Goal: Information Seeking & Learning: Check status

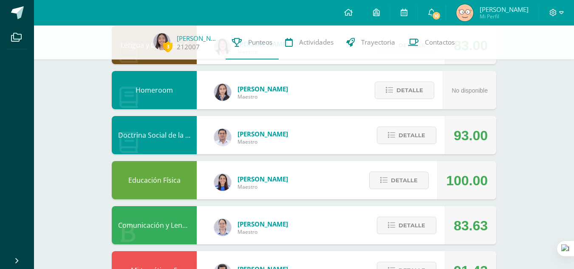
scroll to position [108, 0]
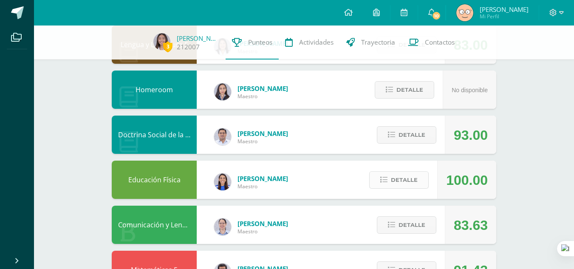
click at [410, 180] on span "Detalle" at bounding box center [404, 180] width 27 height 16
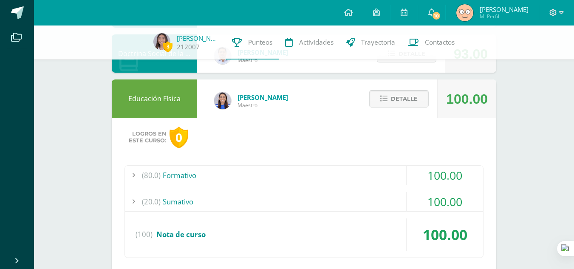
scroll to position [189, 0]
click at [438, 168] on div "100.00" at bounding box center [444, 175] width 76 height 19
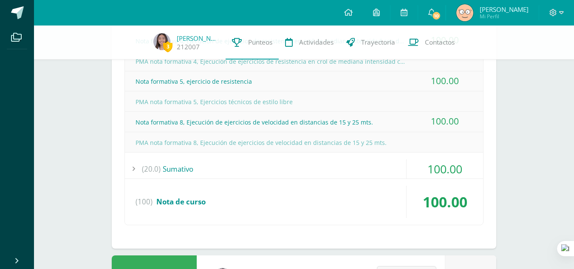
scroll to position [470, 0]
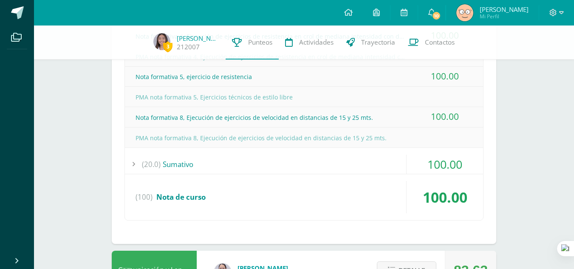
click at [435, 166] on div "100.00" at bounding box center [444, 164] width 76 height 19
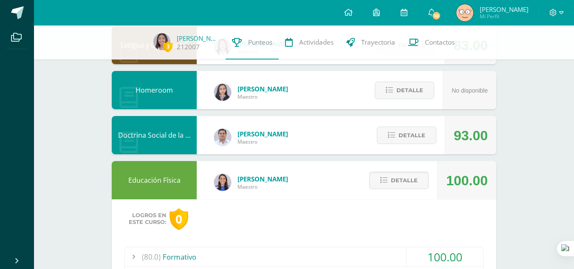
scroll to position [97, 0]
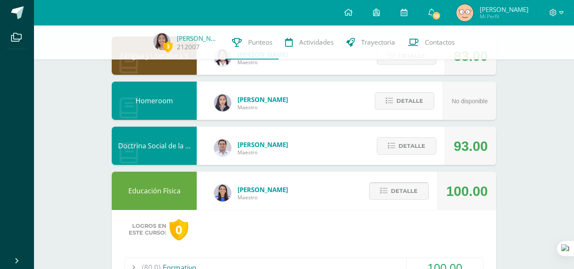
click at [404, 188] on span "Detalle" at bounding box center [404, 191] width 27 height 16
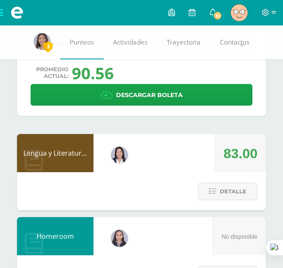
scroll to position [49, 0]
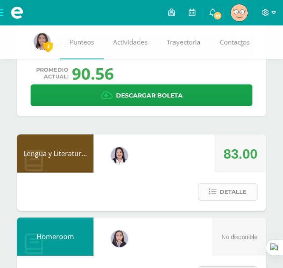
click at [229, 188] on span "Detalle" at bounding box center [232, 192] width 27 height 16
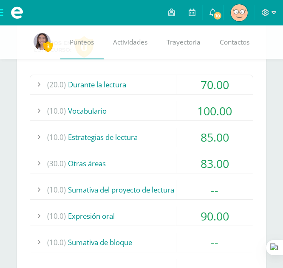
scroll to position [233, 0]
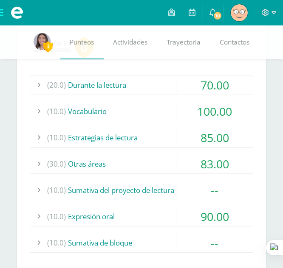
click at [213, 90] on div "70.00" at bounding box center [214, 85] width 76 height 19
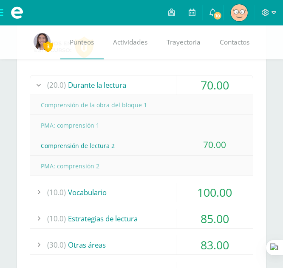
click at [213, 90] on div "70.00" at bounding box center [214, 85] width 76 height 19
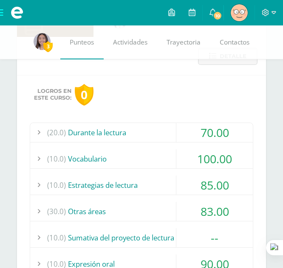
scroll to position [177, 0]
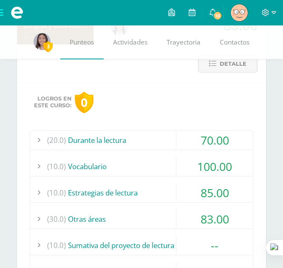
click at [211, 69] on button "Detalle" at bounding box center [227, 63] width 59 height 17
